Goal: Task Accomplishment & Management: Complete application form

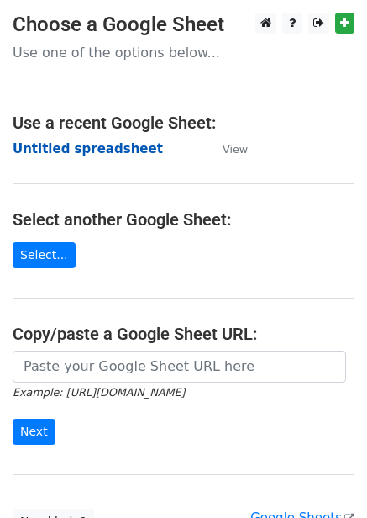
click at [103, 143] on strong "Untitled spreadsheet" at bounding box center [88, 148] width 150 height 15
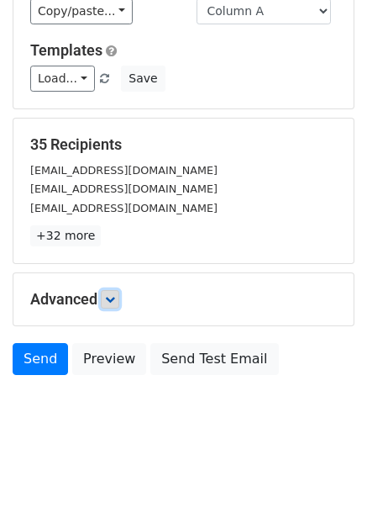
click at [114, 303] on icon at bounding box center [110, 299] width 10 height 10
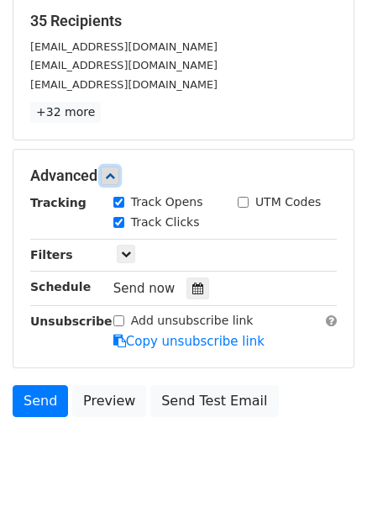
scroll to position [263, 0]
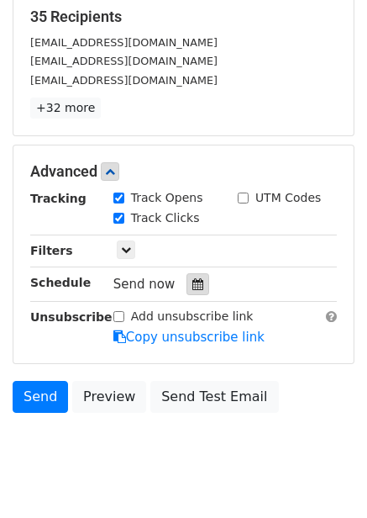
click at [192, 287] on icon at bounding box center [197, 284] width 11 height 12
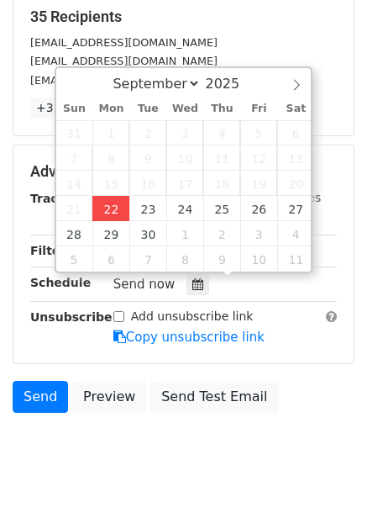
type input "2025-09-22 12:56"
type input "56"
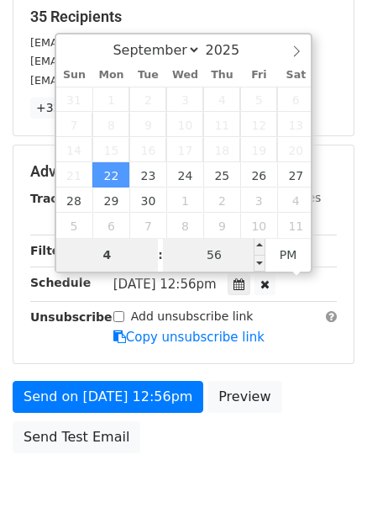
type input "4"
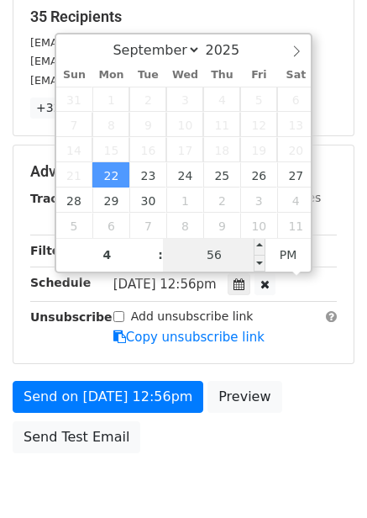
type input "2025-09-22 16:56"
type input "04"
click at [228, 255] on input "56" at bounding box center [214, 255] width 103 height 34
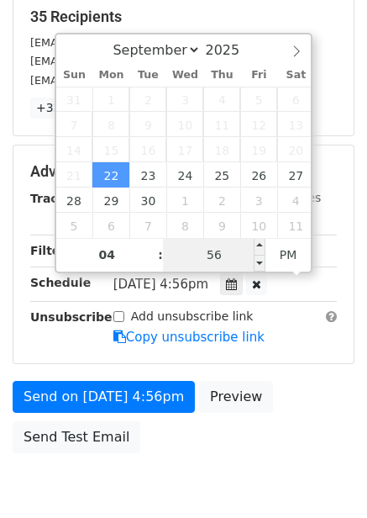
type input "0"
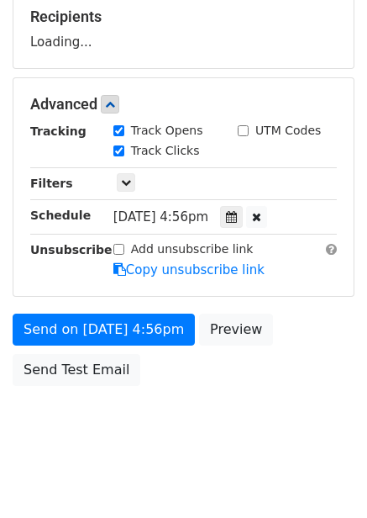
type input "2025-09-22 16:00"
click at [290, 399] on body "New Campaign Daily emails left: 50 Google Sheet: Untitled spreadsheet Variables…" at bounding box center [183, 106] width 367 height 712
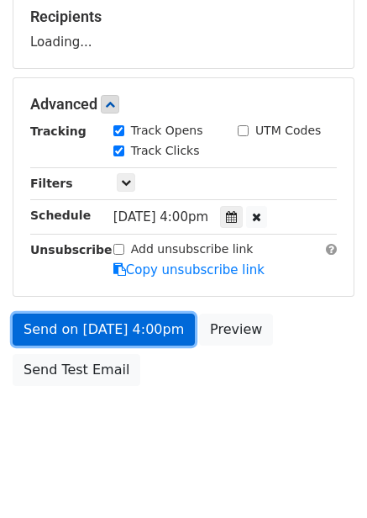
click at [150, 325] on link "Send on Sep 22 at 4:00pm" at bounding box center [104, 330] width 182 height 32
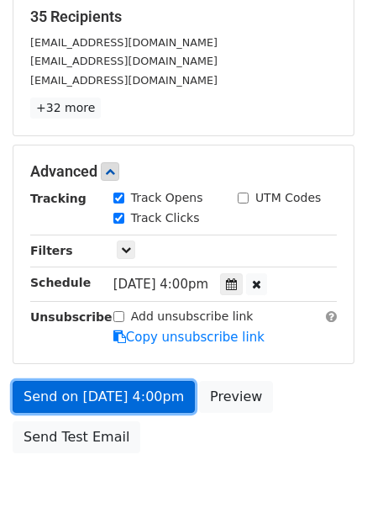
click at [145, 386] on link "Send on Sep 22 at 4:00pm" at bounding box center [104, 397] width 182 height 32
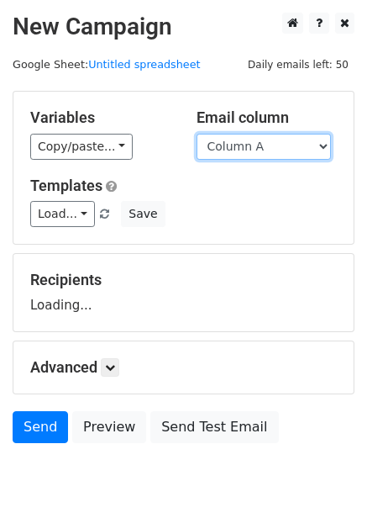
drag, startPoint x: 0, startPoint y: 0, endPoint x: 235, endPoint y: 158, distance: 282.8
click at [229, 141] on select "Column A Column B Column C Column D Column E Column F" at bounding box center [264, 147] width 134 height 26
select select "Column B"
click at [197, 134] on select "Column A Column B Column C Column D Column E Column F" at bounding box center [264, 147] width 134 height 26
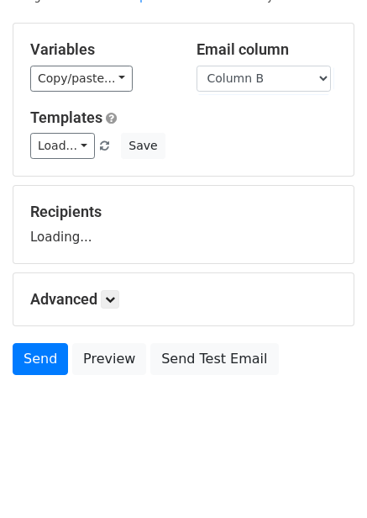
scroll to position [68, 0]
click at [103, 301] on h5 "Advanced" at bounding box center [183, 299] width 307 height 18
click at [119, 287] on div "Advanced Tracking Track Opens UTM Codes Track Clicks Filters Only include sprea…" at bounding box center [183, 299] width 340 height 52
click at [115, 303] on icon at bounding box center [110, 299] width 10 height 10
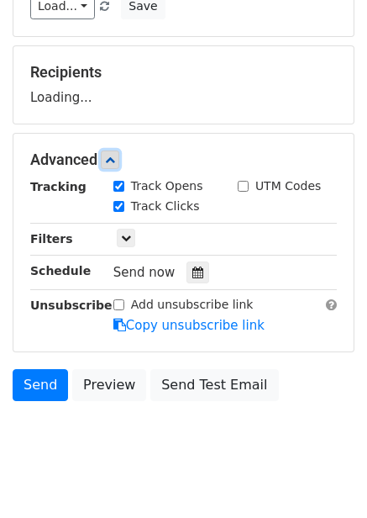
scroll to position [213, 0]
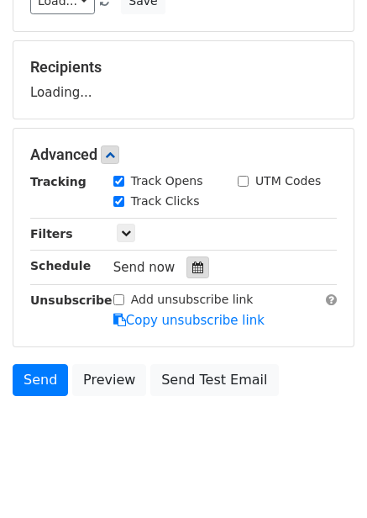
click at [194, 273] on div at bounding box center [198, 267] width 23 height 22
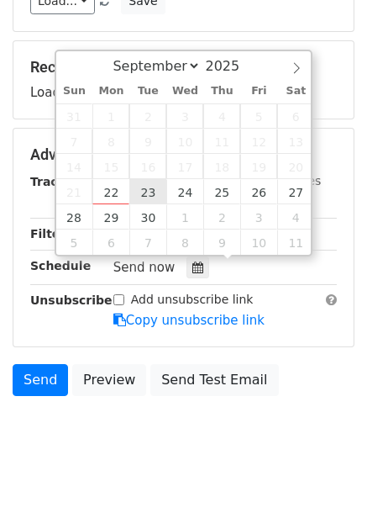
type input "2025-09-23 12:00"
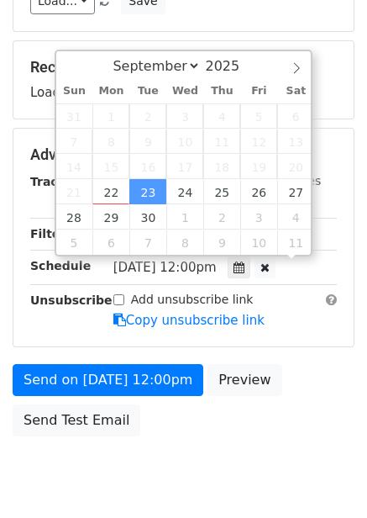
scroll to position [1, 0]
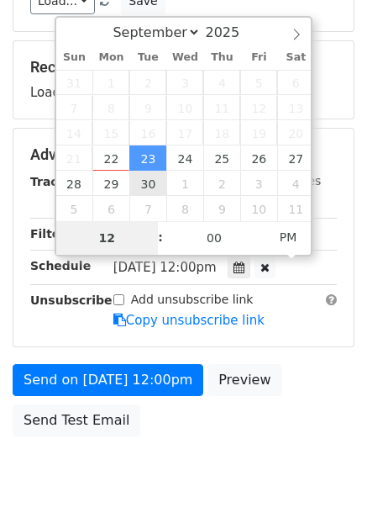
type input "5"
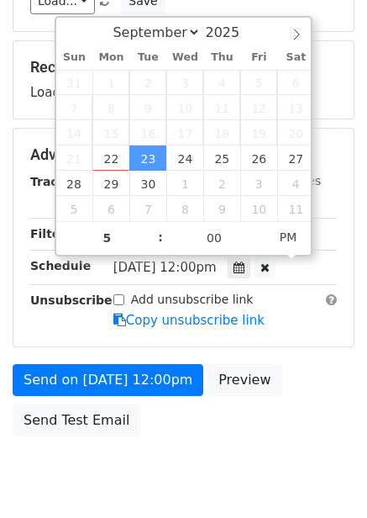
type input "2025-09-23 17:00"
click at [298, 326] on div "Add unsubscribe link Copy unsubscribe link" at bounding box center [225, 310] width 249 height 39
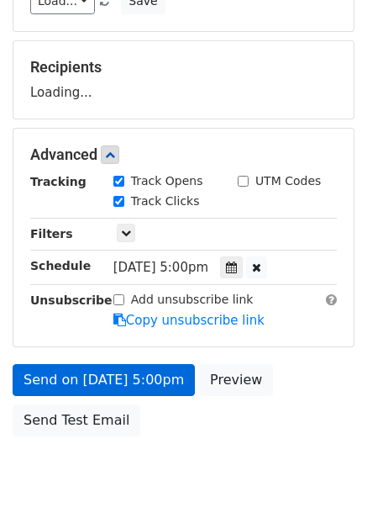
click at [154, 433] on div "Send on Sep 23 at 5:00pm Preview Send Test Email" at bounding box center [183, 404] width 367 height 81
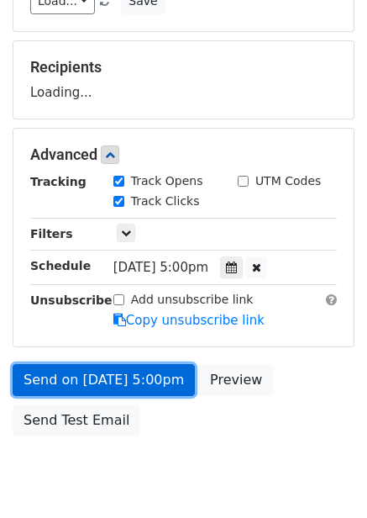
click at [155, 371] on link "Send on Sep 23 at 5:00pm" at bounding box center [104, 380] width 182 height 32
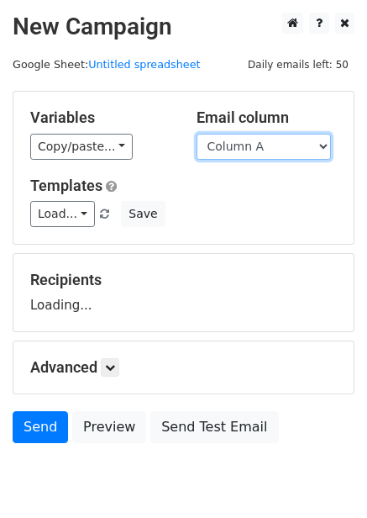
drag, startPoint x: 279, startPoint y: 145, endPoint x: 279, endPoint y: 155, distance: 9.2
click at [279, 145] on select "Column A Column B Column C Column D Column E Column F" at bounding box center [264, 147] width 134 height 26
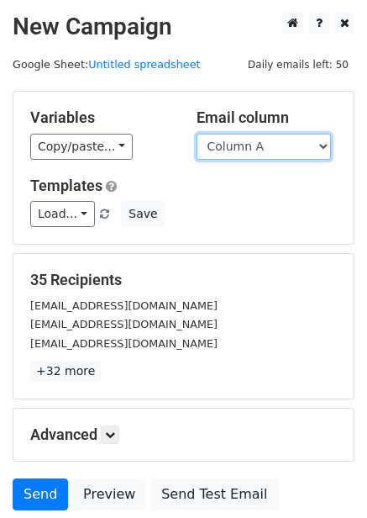
drag, startPoint x: 280, startPoint y: 146, endPoint x: 279, endPoint y: 158, distance: 11.8
click at [280, 146] on select "Column A Column B Column C Column D Column E Column F" at bounding box center [264, 147] width 134 height 26
click at [197, 134] on select "Column A Column B Column C Column D Column E Column F" at bounding box center [264, 147] width 134 height 26
click at [267, 157] on select "Column A Column B Column C Column D Column E Column F" at bounding box center [264, 147] width 134 height 26
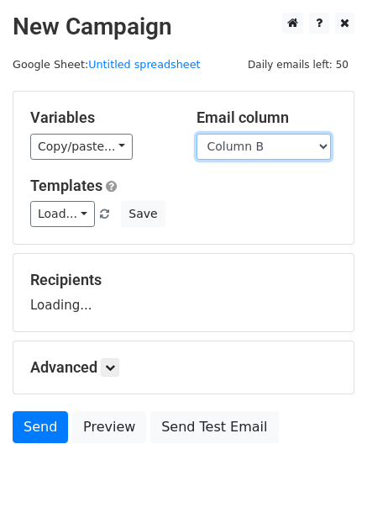
select select "Column C"
click at [197, 134] on select "Column A Column B Column C Column D Column E Column F" at bounding box center [264, 147] width 134 height 26
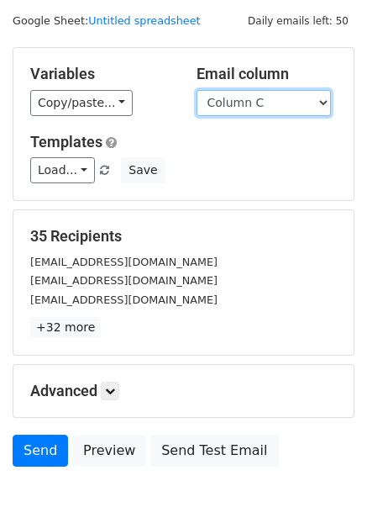
scroll to position [68, 0]
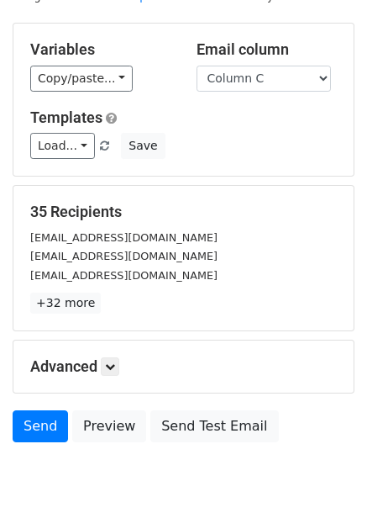
click at [124, 305] on p "+32 more" at bounding box center [183, 303] width 307 height 21
click at [118, 372] on link at bounding box center [110, 366] width 18 height 18
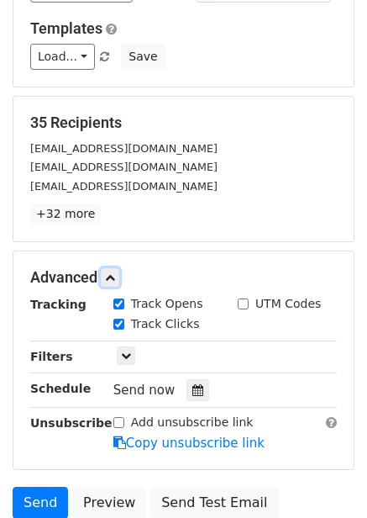
scroll to position [291, 0]
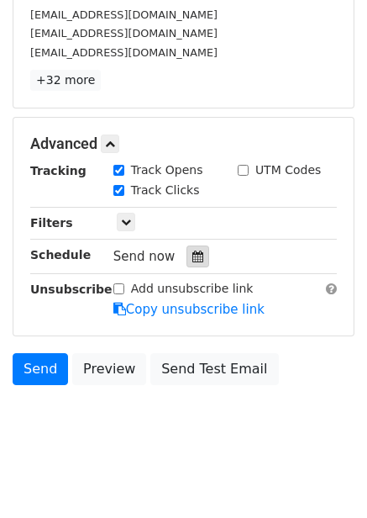
click at [187, 264] on div at bounding box center [198, 256] width 23 height 22
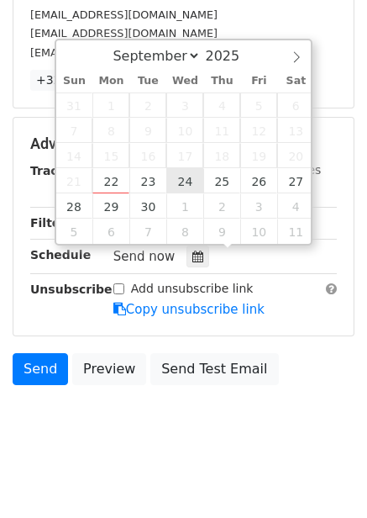
type input "2025-09-24 12:00"
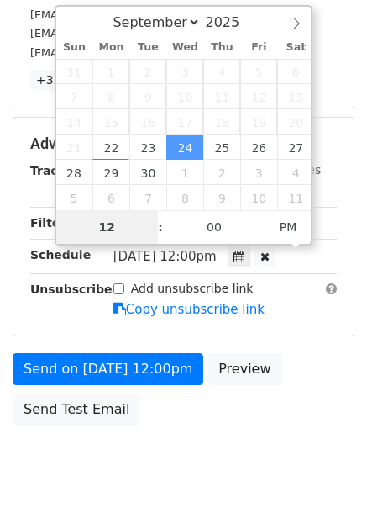
type input "6"
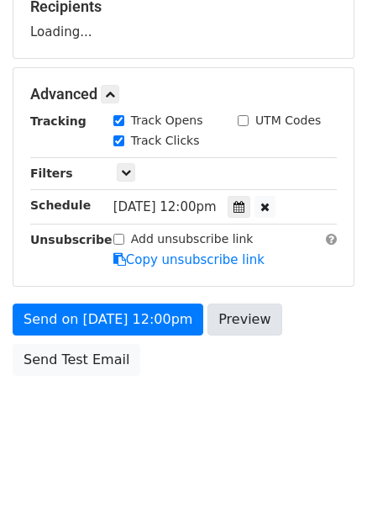
type input "2025-09-24 18:00"
click at [249, 367] on div "Send on Sep 24 at 12:00pm Preview Send Test Email" at bounding box center [183, 343] width 367 height 81
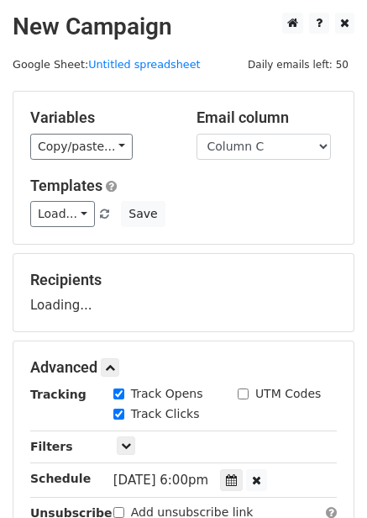
scroll to position [168, 0]
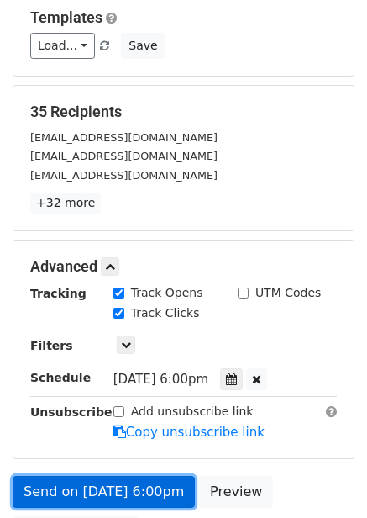
click at [143, 487] on link "Send on Sep 24 at 6:00pm" at bounding box center [104, 492] width 182 height 32
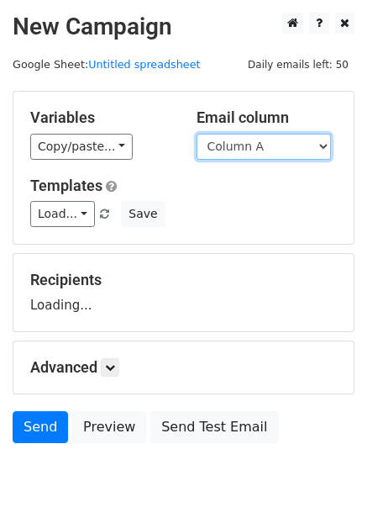
drag, startPoint x: 244, startPoint y: 143, endPoint x: 246, endPoint y: 159, distance: 16.2
click at [245, 143] on select "Column A Column B Column C Column D Column E Column F" at bounding box center [264, 147] width 134 height 26
click at [197, 134] on select "Column A Column B Column C Column D Column E Column F" at bounding box center [264, 147] width 134 height 26
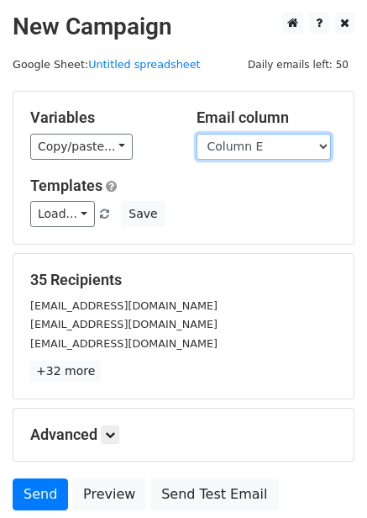
click at [237, 155] on select "Column A Column B Column C Column D Column E Column F" at bounding box center [264, 147] width 134 height 26
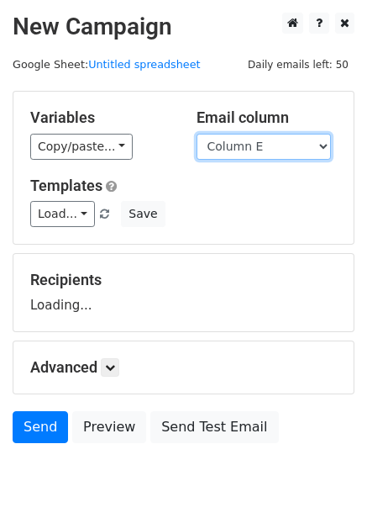
click at [197, 134] on select "Column A Column B Column C Column D Column E Column F" at bounding box center [264, 147] width 134 height 26
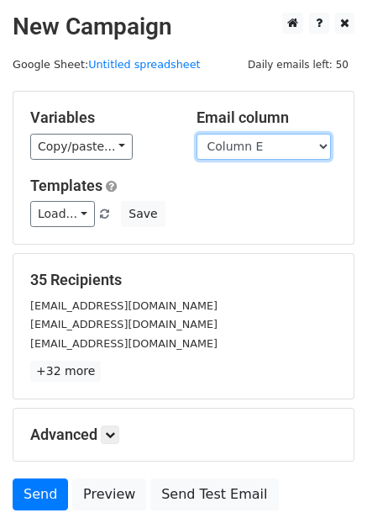
drag, startPoint x: 234, startPoint y: 146, endPoint x: 234, endPoint y: 158, distance: 11.8
click at [234, 150] on select "Column A Column B Column C Column D Column E Column F" at bounding box center [264, 147] width 134 height 26
select select "Column D"
click at [197, 134] on select "Column A Column B Column C Column D Column E Column F" at bounding box center [264, 147] width 134 height 26
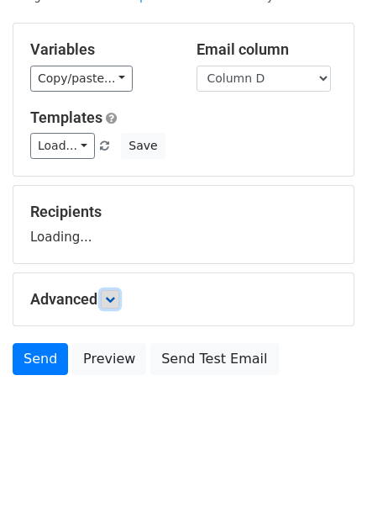
click at [115, 301] on icon at bounding box center [110, 299] width 10 height 10
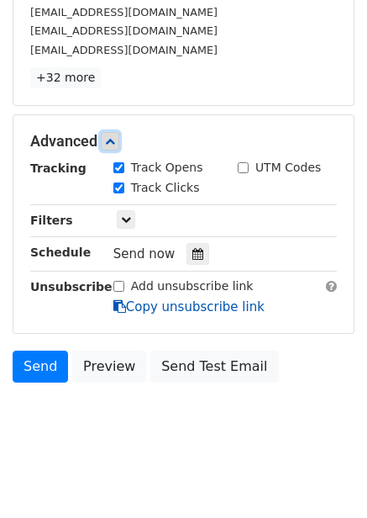
scroll to position [297, 0]
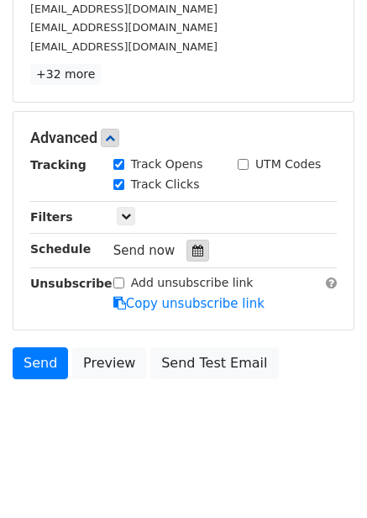
click at [197, 243] on div at bounding box center [198, 251] width 23 height 22
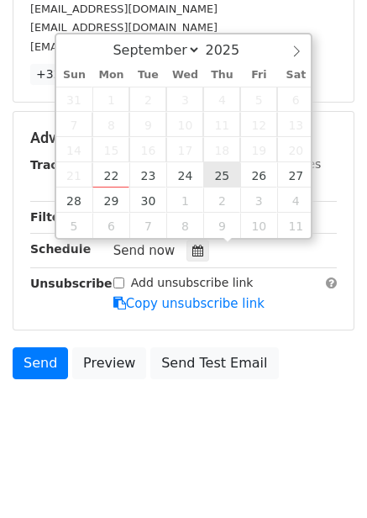
type input "2025-09-25 12:00"
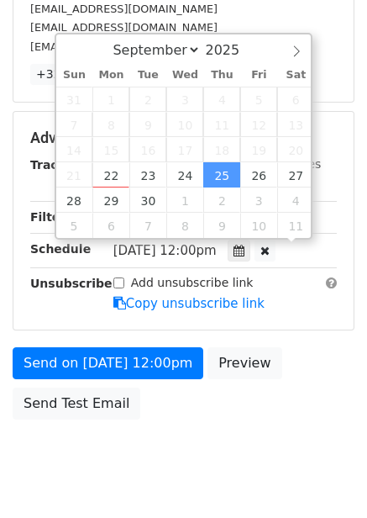
scroll to position [1, 0]
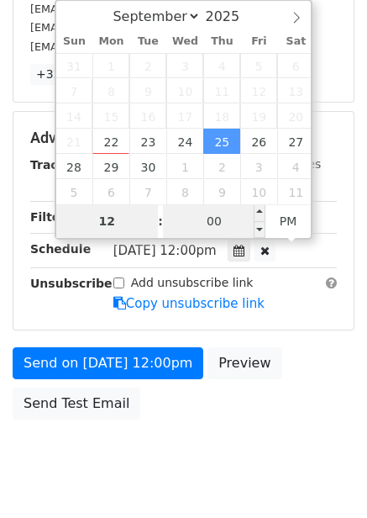
type input "7"
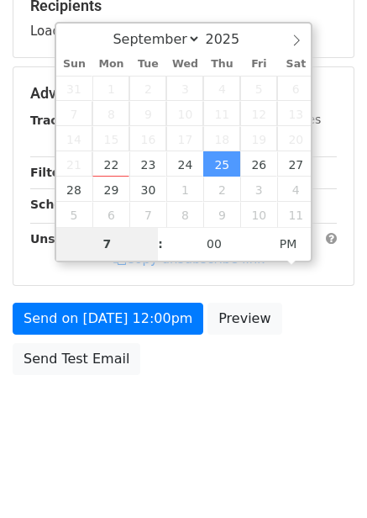
scroll to position [273, 0]
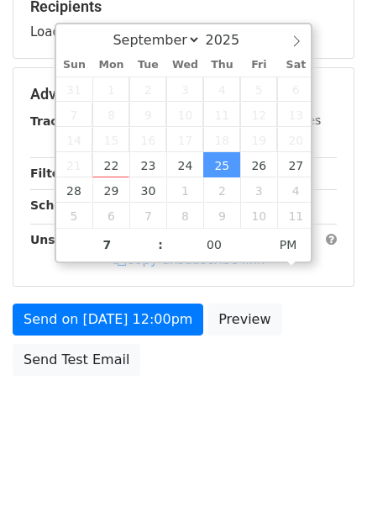
type input "2025-09-25 19:00"
drag, startPoint x: 302, startPoint y: 392, endPoint x: 293, endPoint y: 404, distance: 15.2
click at [302, 393] on body "New Campaign Daily emails left: 50 Google Sheet: Untitled spreadsheet Variables…" at bounding box center [183, 95] width 367 height 712
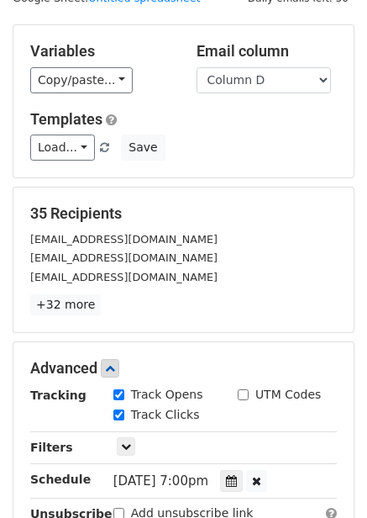
scroll to position [252, 0]
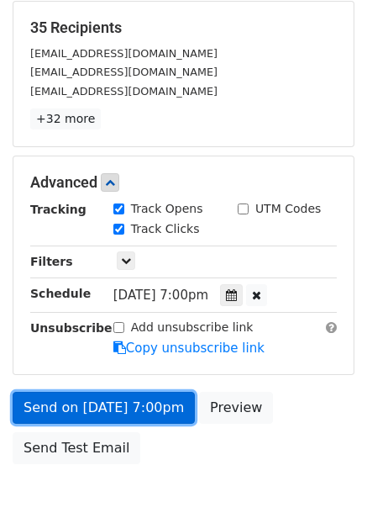
click at [174, 400] on link "Send on Sep 25 at 7:00pm" at bounding box center [104, 408] width 182 height 32
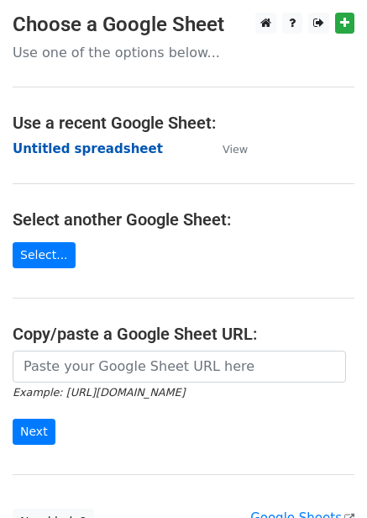
click at [118, 146] on strong "Untitled spreadsheet" at bounding box center [88, 148] width 150 height 15
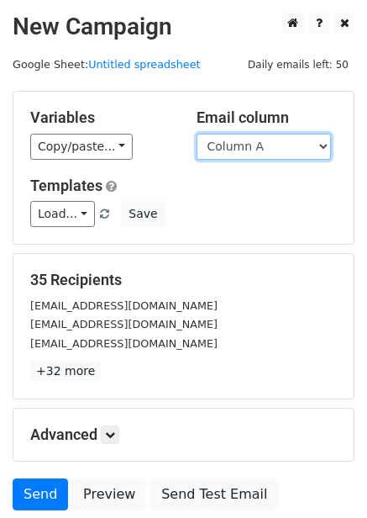
drag, startPoint x: 0, startPoint y: 0, endPoint x: 261, endPoint y: 147, distance: 299.2
click at [261, 147] on select "Column A Column B Column C Column D Column E Column F" at bounding box center [264, 147] width 134 height 26
click at [197, 134] on select "Column A Column B Column C Column D Column E Column F" at bounding box center [264, 147] width 134 height 26
click at [275, 151] on select "Column A Column B Column C Column D Column E Column F" at bounding box center [264, 147] width 134 height 26
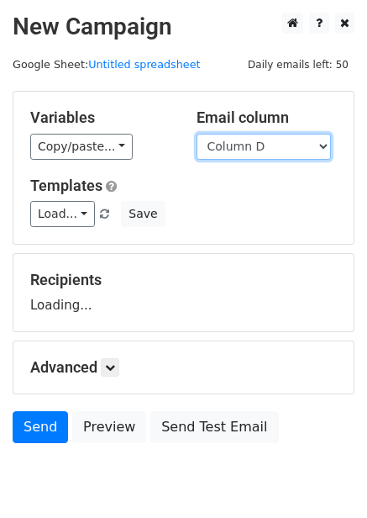
select select "Column E"
click at [197, 134] on select "Column A Column B Column C Column D Column E Column F" at bounding box center [264, 147] width 134 height 26
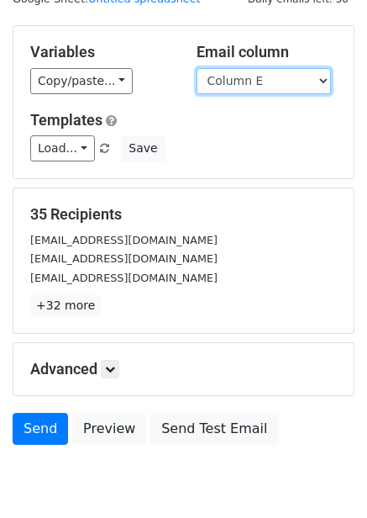
scroll to position [135, 0]
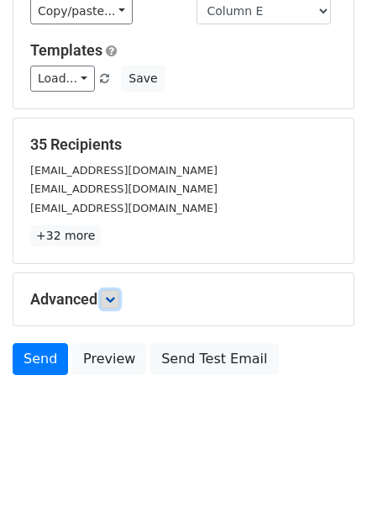
click at [119, 298] on link at bounding box center [110, 299] width 18 height 18
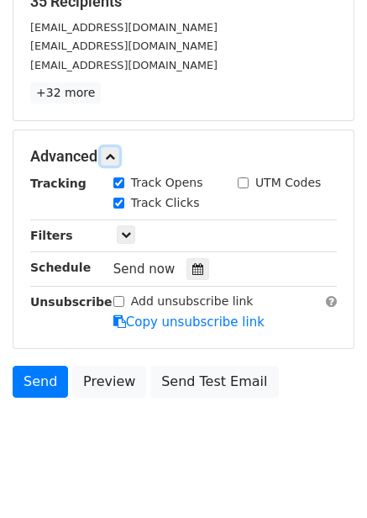
scroll to position [282, 0]
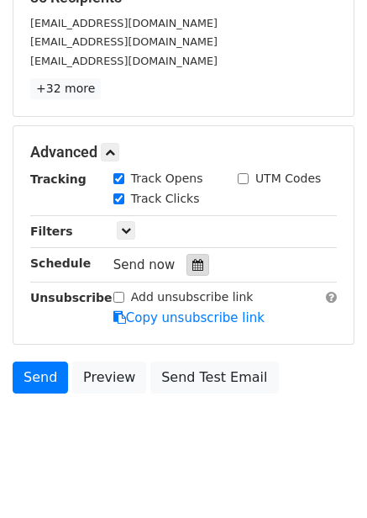
click at [196, 269] on div at bounding box center [198, 265] width 23 height 22
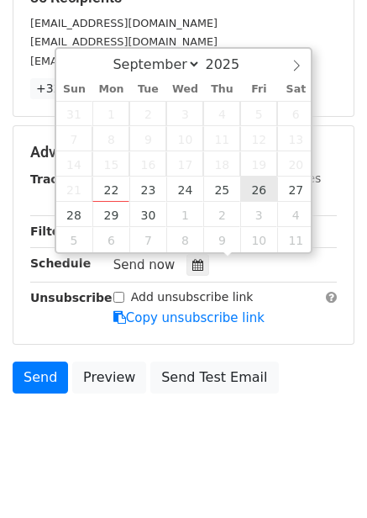
type input "2025-09-26 12:00"
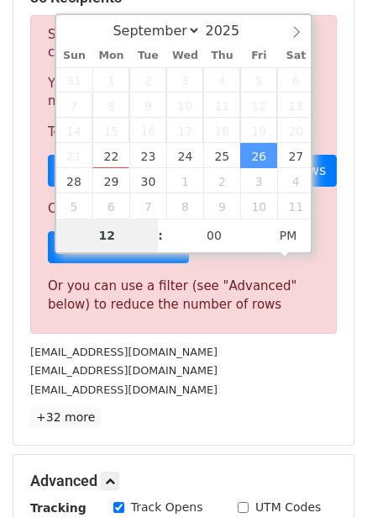
type input "8"
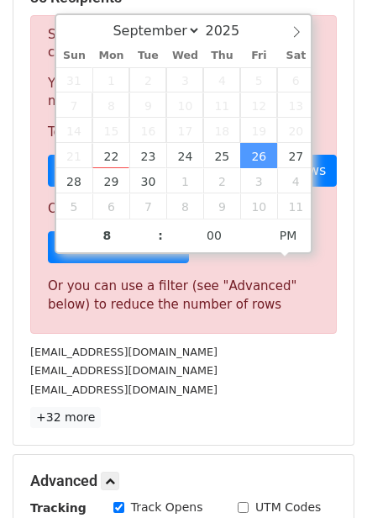
type input "2025-09-26 20:00"
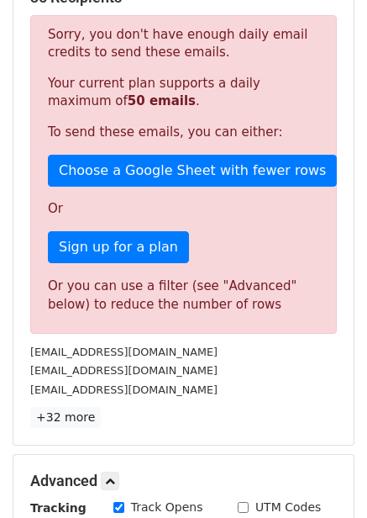
click at [304, 385] on div "info@acdcfan.com.cn" at bounding box center [184, 389] width 332 height 19
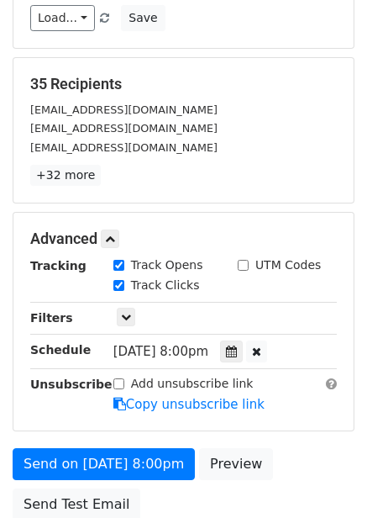
scroll to position [340, 0]
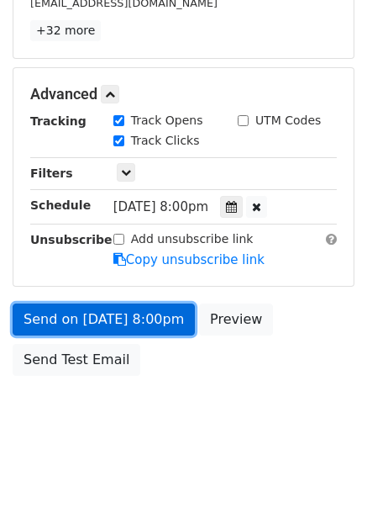
click at [137, 315] on link "Send on Sep 26 at 8:00pm" at bounding box center [104, 319] width 182 height 32
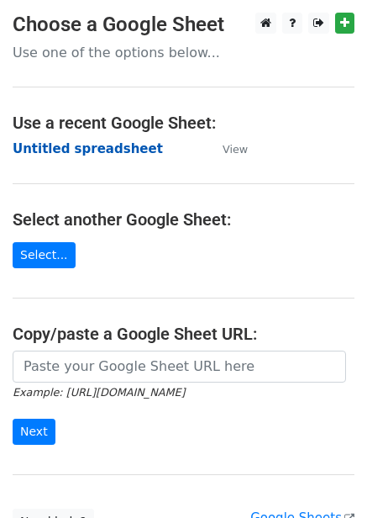
click at [103, 142] on strong "Untitled spreadsheet" at bounding box center [88, 148] width 150 height 15
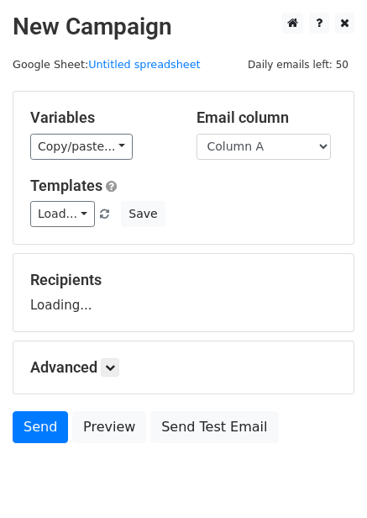
click at [273, 147] on select "Column A Column B Column C Column D Column E Column F" at bounding box center [264, 147] width 134 height 26
click at [197, 134] on select "Column A Column B Column C Column D Column E Column F" at bounding box center [264, 147] width 134 height 26
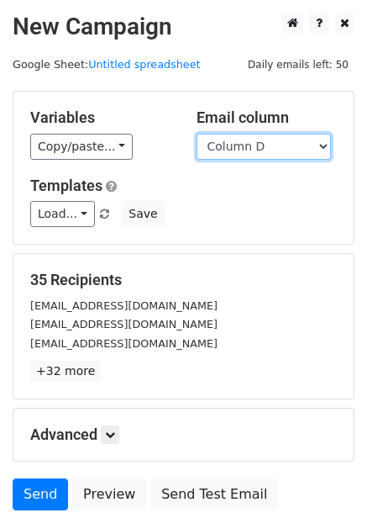
click at [268, 150] on select "Column A Column B Column C Column D Column E Column F" at bounding box center [264, 147] width 134 height 26
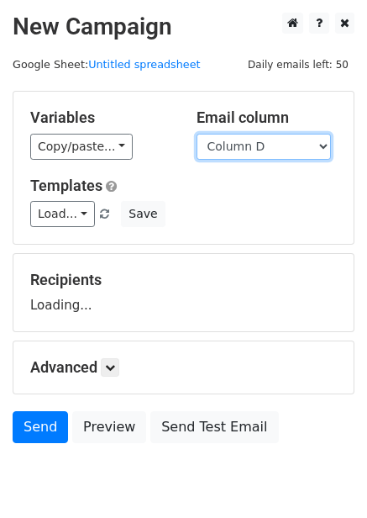
select select "Column F"
click at [197, 134] on select "Column A Column B Column C Column D Column E Column F" at bounding box center [264, 147] width 134 height 26
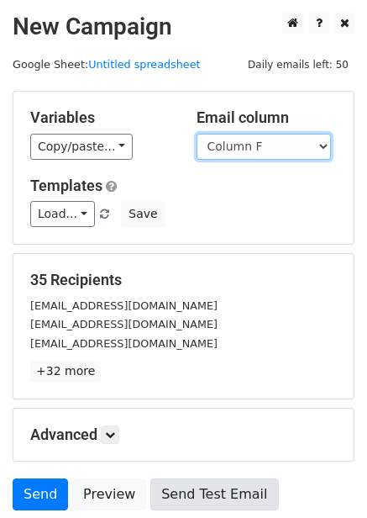
scroll to position [68, 0]
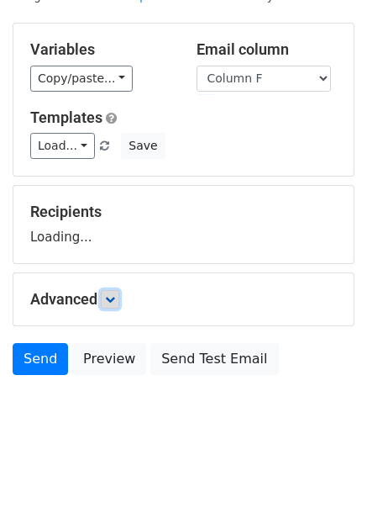
click at [114, 303] on form "Variables Copy/paste... {{Column A}} {{Column B}} {{Column C}} {{Column D}} {{C…" at bounding box center [184, 203] width 342 height 361
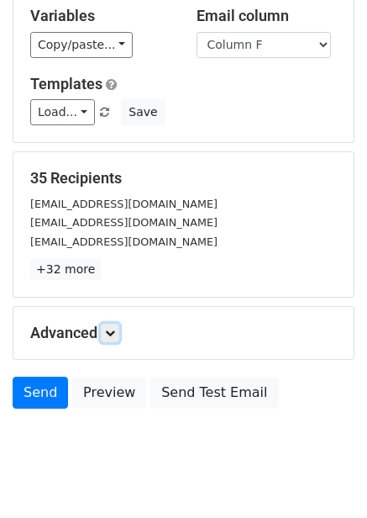
scroll to position [135, 0]
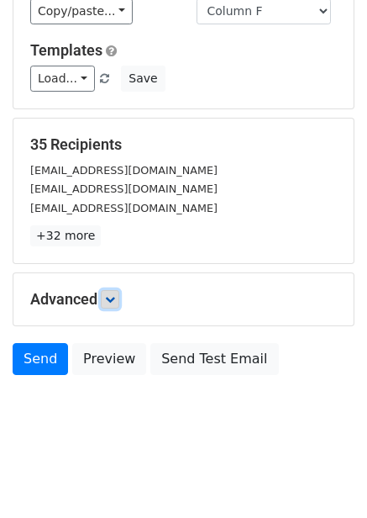
click at [115, 298] on icon at bounding box center [110, 299] width 10 height 10
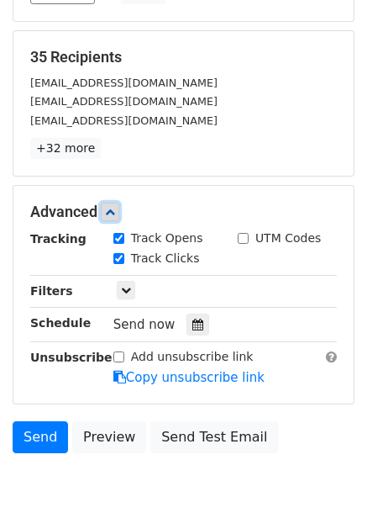
scroll to position [300, 0]
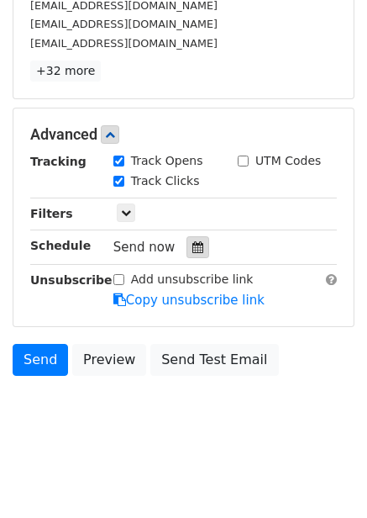
click at [192, 243] on icon at bounding box center [197, 247] width 11 height 12
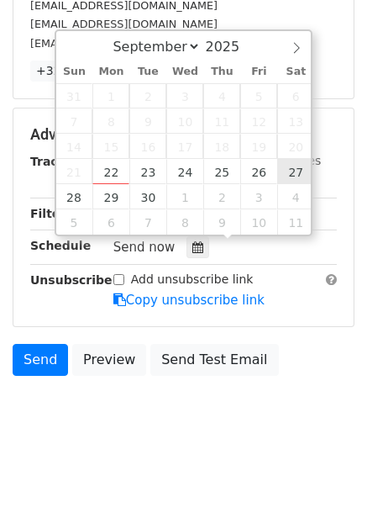
type input "[DATE] 12:00"
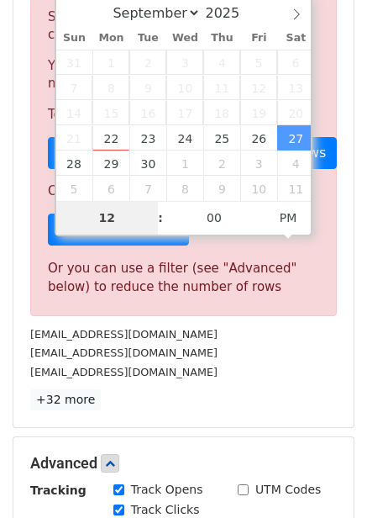
type input "9"
type input "[DATE] 21:00"
click at [306, 352] on div "[EMAIL_ADDRESS][DOMAIN_NAME]" at bounding box center [184, 352] width 332 height 19
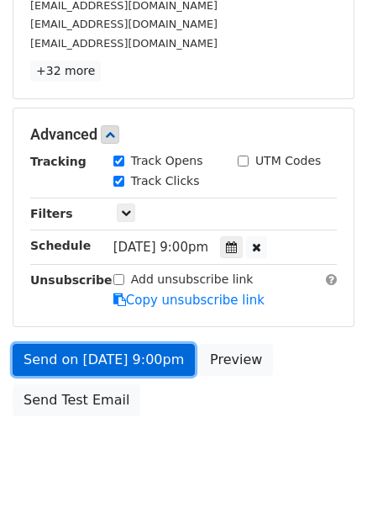
click at [154, 355] on link "Send on [DATE] 9:00pm" at bounding box center [104, 360] width 182 height 32
